Goal: Navigation & Orientation: Find specific page/section

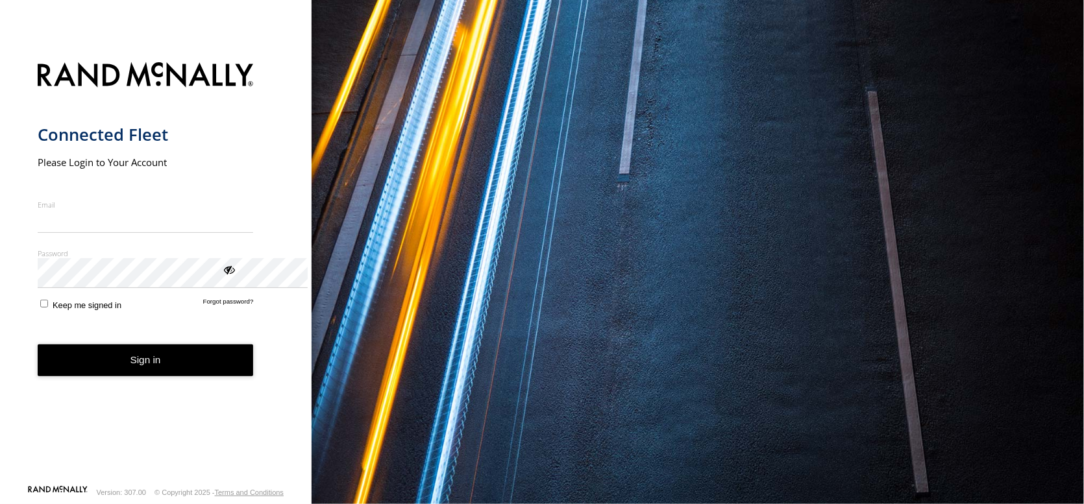
type input "**********"
click at [176, 376] on button "Sign in" at bounding box center [146, 361] width 216 height 32
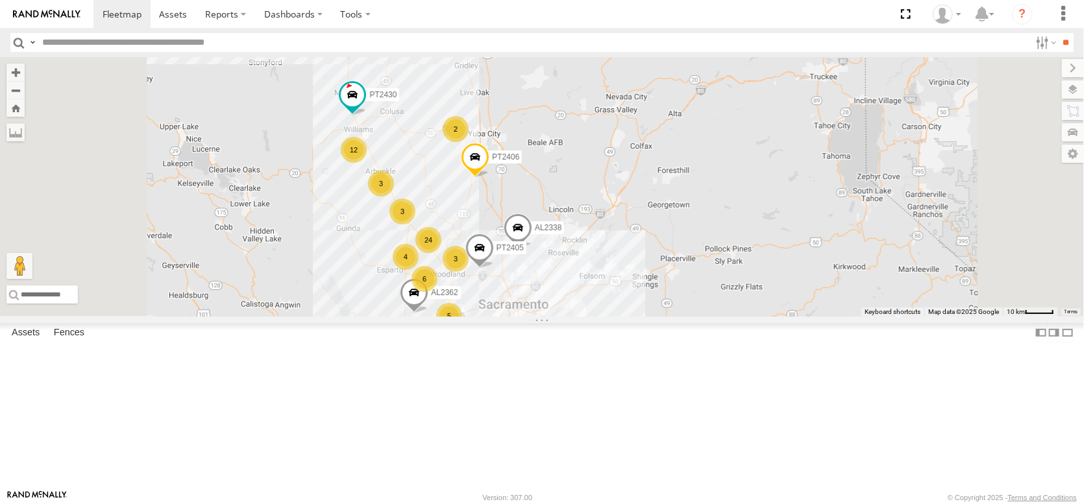
drag, startPoint x: 568, startPoint y: 116, endPoint x: 603, endPoint y: 278, distance: 166.1
click at [603, 278] on div "FRONTLOADER JD344H PT2412 AL2336 PT2406 AL2338 12 34 4 2 24 18 7 3 6 3 6 AL2362…" at bounding box center [542, 187] width 1084 height 260
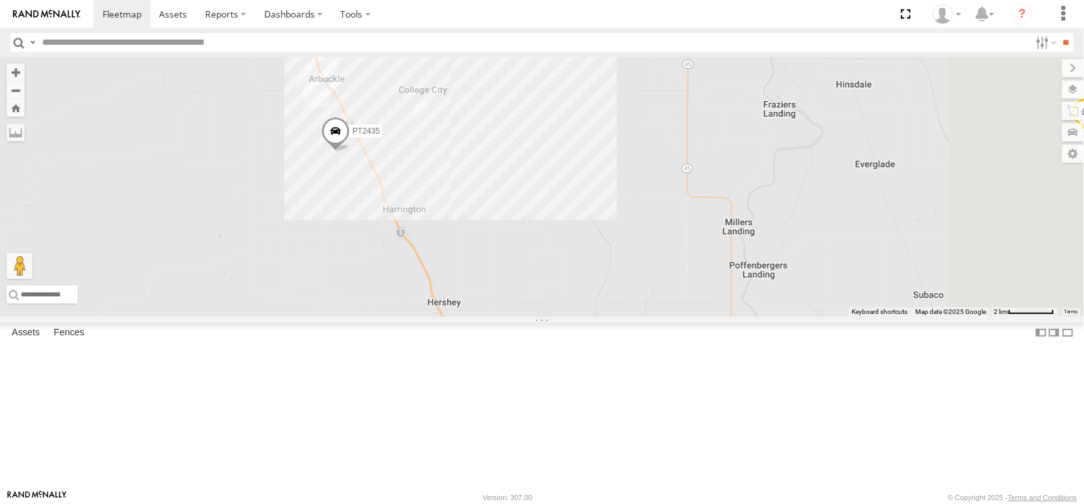
drag, startPoint x: 526, startPoint y: 436, endPoint x: 439, endPoint y: 165, distance: 285.0
click at [444, 175] on div "FRONTLOADER JD344H PT2412 AL2336 PT2406 AL2338 AL2362 PT2430 PT2405 PT2432 7 2 …" at bounding box center [542, 187] width 1084 height 260
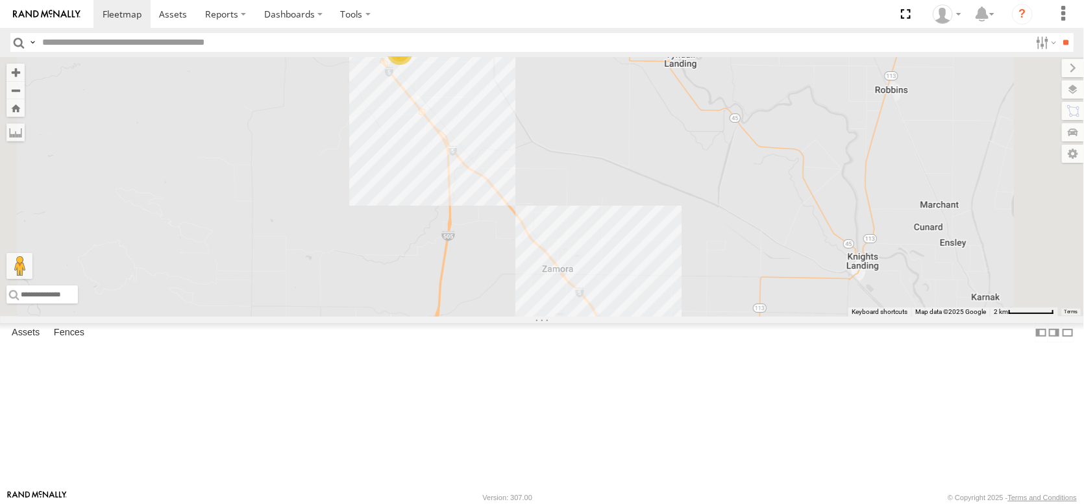
drag, startPoint x: 573, startPoint y: 460, endPoint x: 491, endPoint y: 160, distance: 311.4
click at [492, 164] on div "FRONTLOADER JD344H PT2412 AL2336 PT2406 AL2338 AL2362 PT2430 PT2405 PT2432 7 2 …" at bounding box center [542, 187] width 1084 height 260
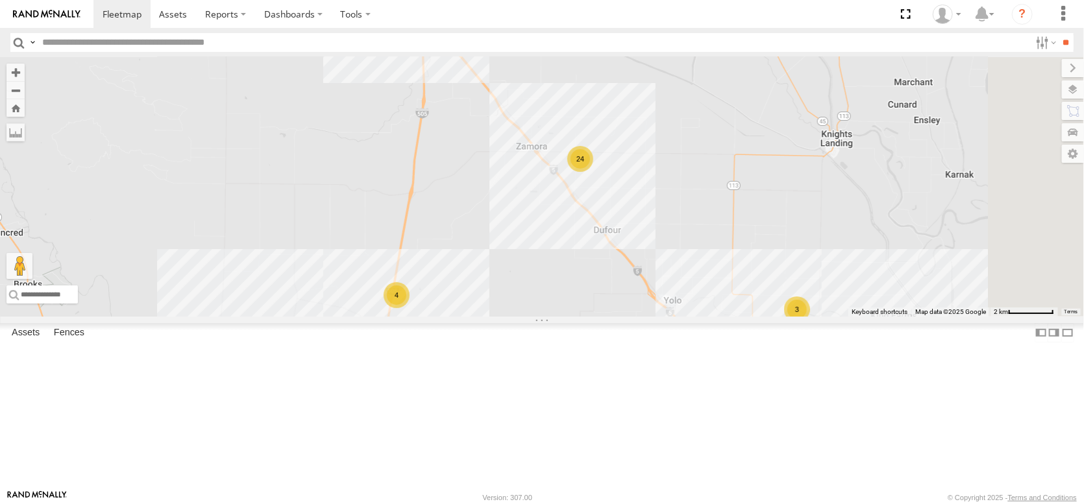
drag, startPoint x: 654, startPoint y: 410, endPoint x: 594, endPoint y: 215, distance: 203.8
click at [594, 215] on div "FRONTLOADER JD344H PT2412 AL2336 PT2406 AL2338 AL2362 PT2430 PT2405 PT2432 7 2 …" at bounding box center [542, 187] width 1084 height 260
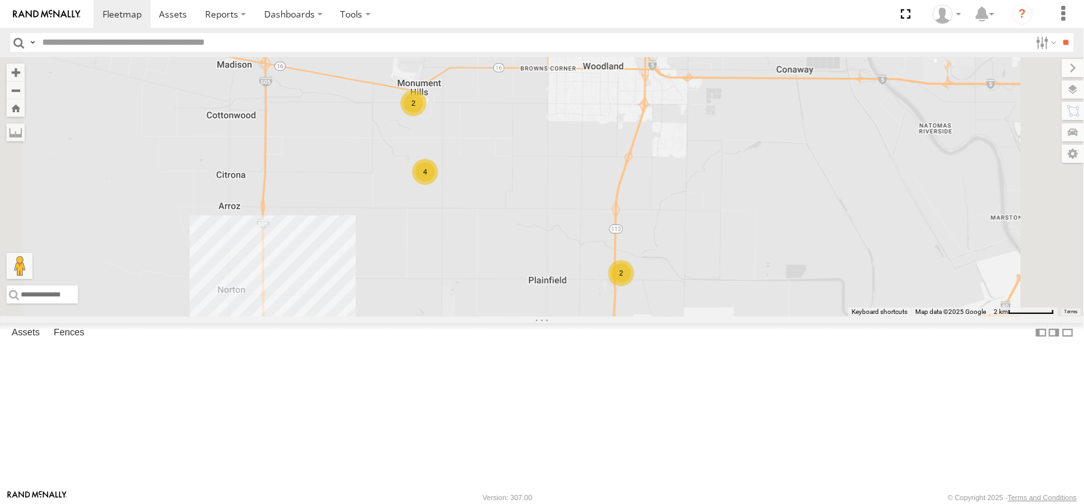
drag, startPoint x: 786, startPoint y: 358, endPoint x: 771, endPoint y: 188, distance: 170.7
click at [771, 188] on div "FRONTLOADER JD344H PT2412 AL2336 PT2406 AL2338 AL2362 PT2430 PT2405 PT2432 7 2 …" at bounding box center [542, 187] width 1084 height 260
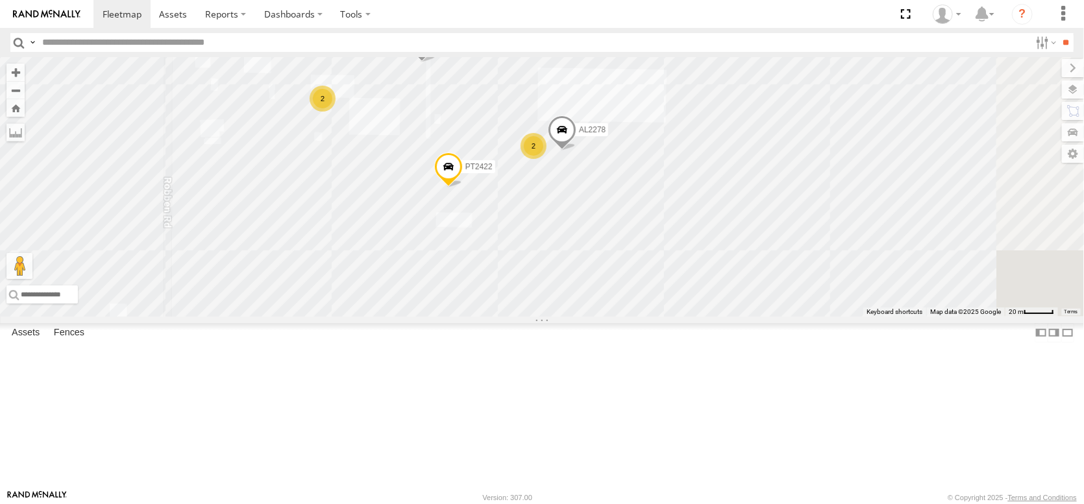
drag, startPoint x: 685, startPoint y: 110, endPoint x: 680, endPoint y: 260, distance: 149.3
click at [681, 261] on div "FRONTLOADER JD344H PT2412 AL2336 PT2406 AL2338 AL2362 PT2430 PT2405 PT2432 PT24…" at bounding box center [542, 187] width 1084 height 260
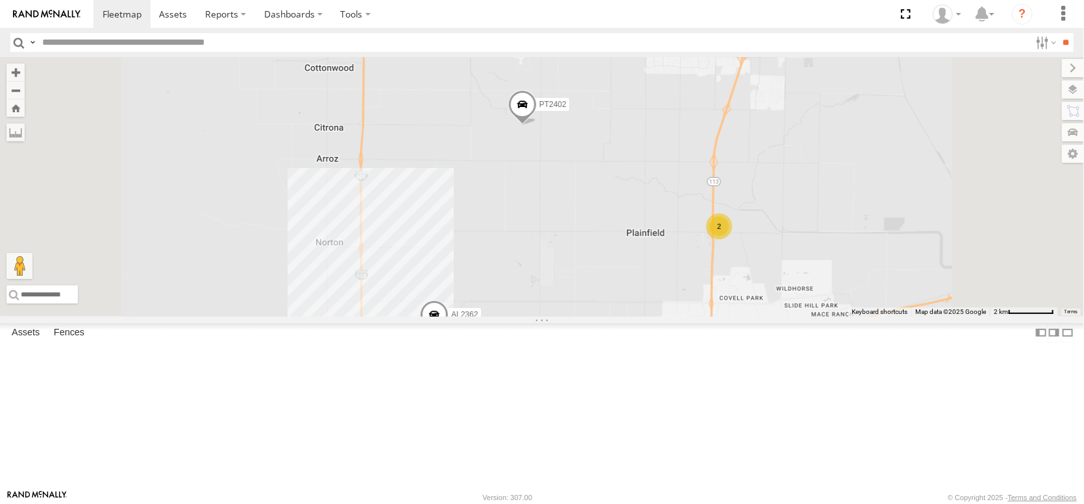
drag, startPoint x: 635, startPoint y: 176, endPoint x: 621, endPoint y: 302, distance: 126.0
click at [621, 302] on div "FRONTLOADER JD344H PT2412 AL2336 AL2367 AL2362 AL2318 AL2338 PT2405 5 10 16 3 P…" at bounding box center [542, 187] width 1084 height 260
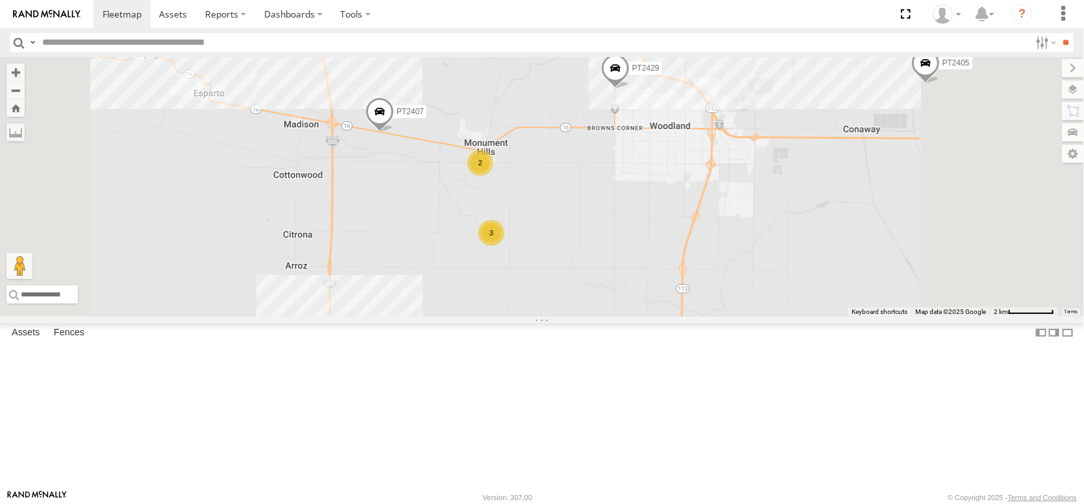
drag, startPoint x: 639, startPoint y: 194, endPoint x: 609, endPoint y: 304, distance: 114.4
click at [609, 304] on div "FRONTLOADER JD344H PT2412 AL2336 AL2367 AL2362 AL2318 AL2338 PT2405 5 10 16 3 3…" at bounding box center [542, 187] width 1084 height 260
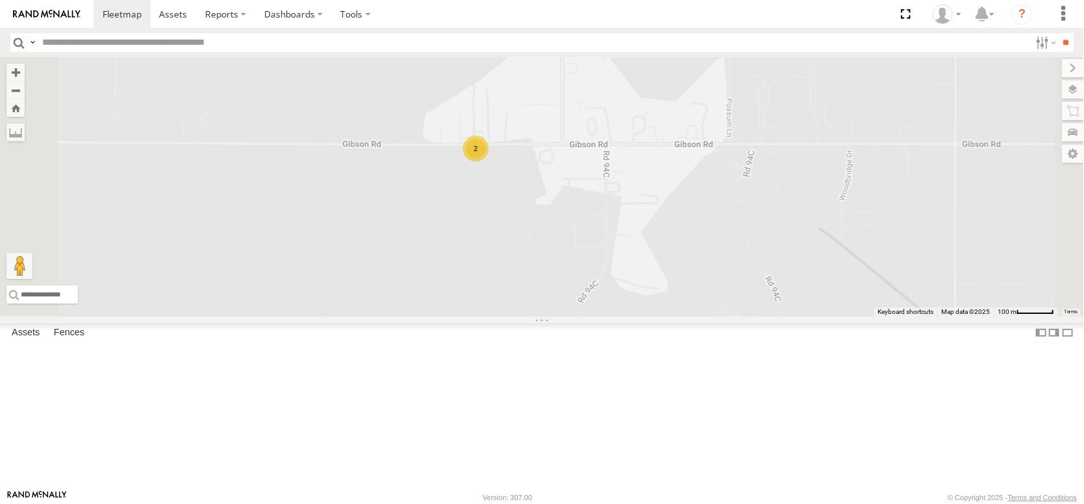
click at [489, 162] on div "2" at bounding box center [476, 149] width 26 height 26
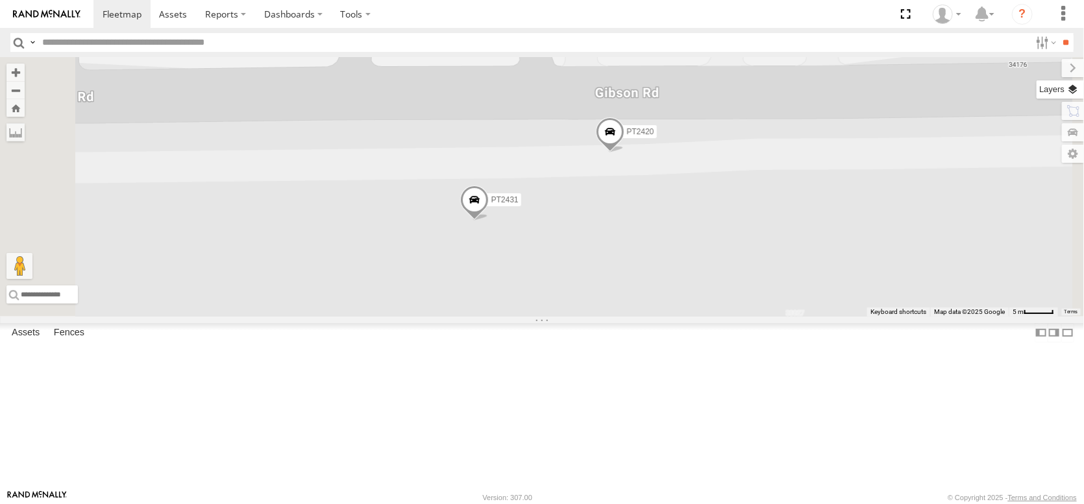
click at [1063, 99] on label at bounding box center [1059, 89] width 47 height 18
click at [0, 0] on span "Overlays" at bounding box center [0, 0] width 0 height 0
click at [0, 0] on span "Basemaps" at bounding box center [0, 0] width 0 height 0
click at [0, 0] on span "Satellite + Roadmap" at bounding box center [0, 0] width 0 height 0
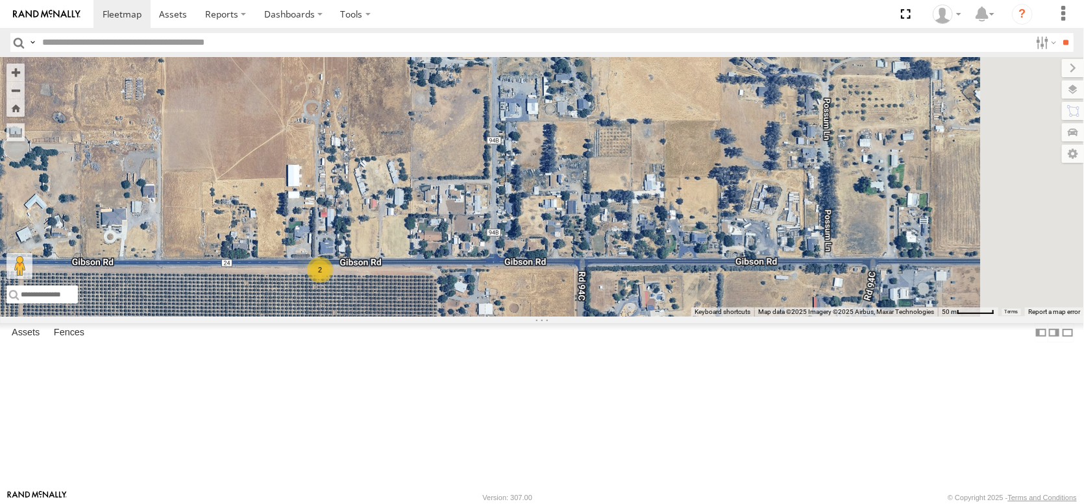
drag, startPoint x: 751, startPoint y: 438, endPoint x: 559, endPoint y: 431, distance: 192.8
click at [559, 317] on div "FRONTLOADER JD344H PT2412 AL2336 AL2367 AL2362 AL2318 AL2338 PT2405 PT2421 PT24…" at bounding box center [542, 187] width 1084 height 260
